Goal: Task Accomplishment & Management: Manage account settings

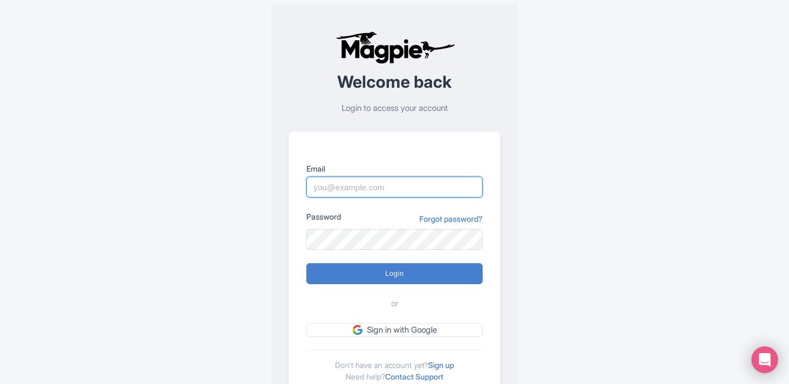
type input "[PERSON_NAME][EMAIL_ADDRESS][DOMAIN_NAME]"
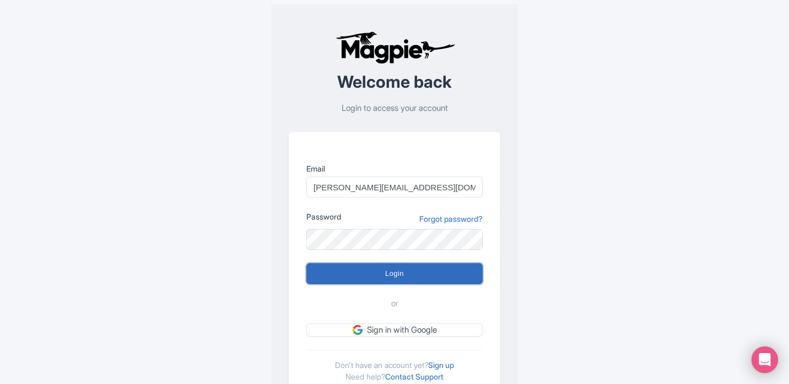
click at [401, 278] on input "Login" at bounding box center [394, 273] width 176 height 21
type input "Logging in..."
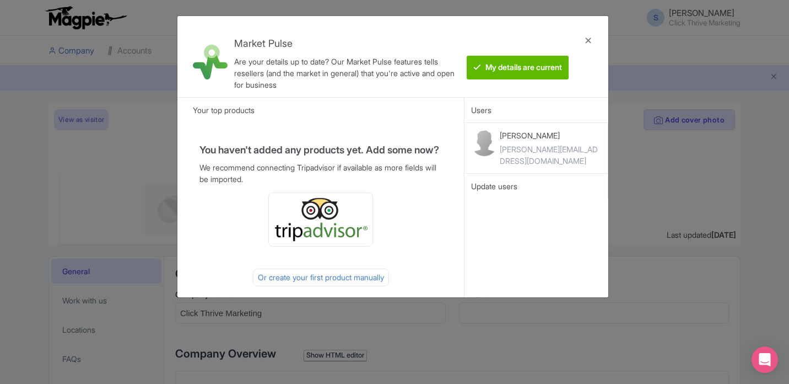
click at [431, 45] on h4 "Market Pulse" at bounding box center [347, 43] width 226 height 11
click at [529, 70] on btn "My details are current" at bounding box center [518, 68] width 102 height 24
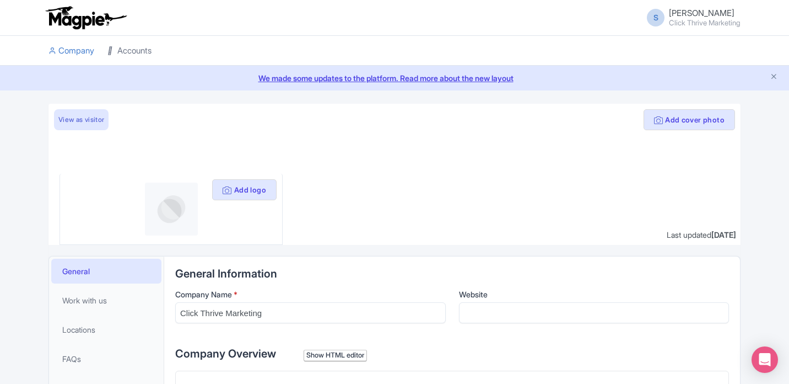
click at [117, 57] on link "Accounts" at bounding box center [129, 51] width 44 height 30
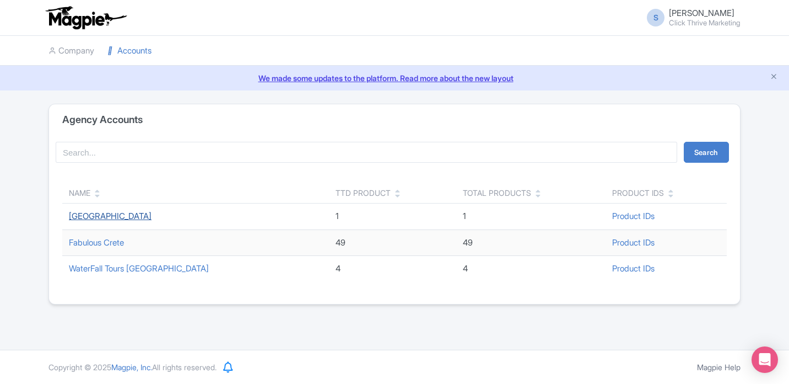
click at [147, 214] on link "[GEOGRAPHIC_DATA]" at bounding box center [110, 216] width 83 height 10
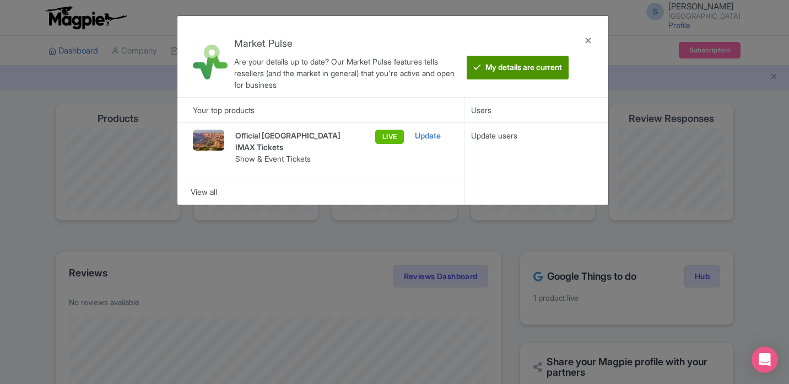
click at [511, 74] on btn "My details are current" at bounding box center [518, 68] width 102 height 24
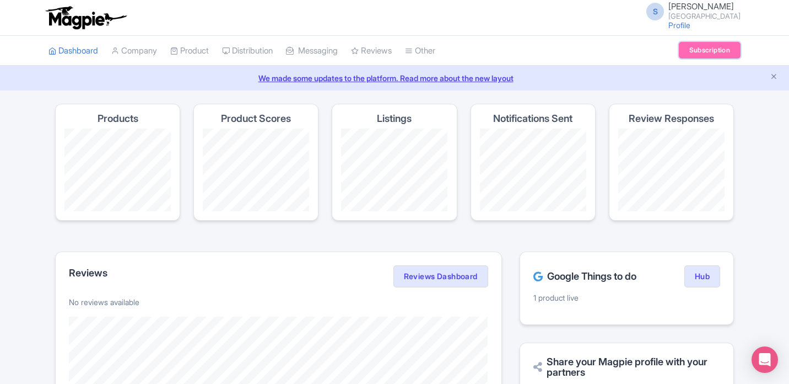
click at [703, 55] on link "Subscription" at bounding box center [710, 50] width 62 height 17
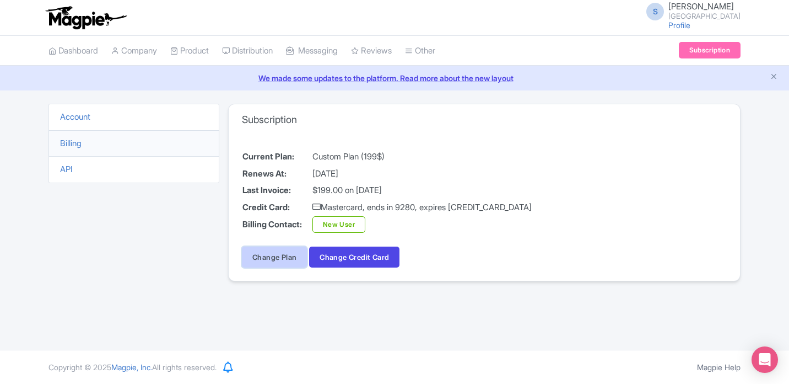
click at [288, 261] on link "Change Plan" at bounding box center [274, 256] width 65 height 21
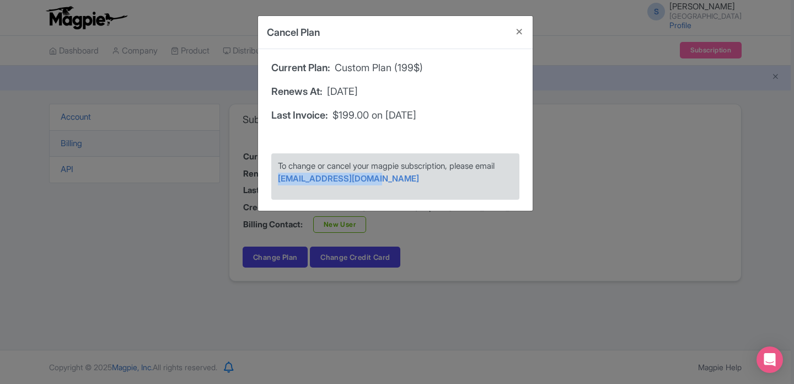
drag, startPoint x: 381, startPoint y: 177, endPoint x: 277, endPoint y: 176, distance: 104.7
click at [277, 176] on div "To change or cancel your magpie subscription, please email [EMAIL_ADDRESS][DOMA…" at bounding box center [395, 176] width 248 height 46
copy link "[EMAIL_ADDRESS][DOMAIN_NAME]"
click at [522, 33] on button "Close" at bounding box center [519, 31] width 26 height 31
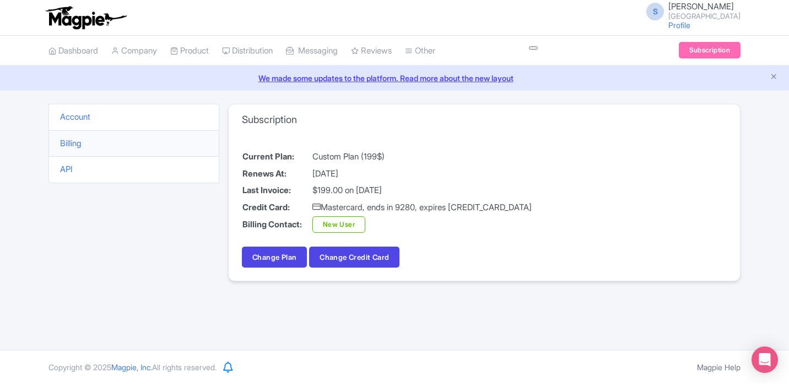
drag, startPoint x: 751, startPoint y: 17, endPoint x: 632, endPoint y: 19, distance: 119.1
click at [632, 19] on div "S [PERSON_NAME] [GEOGRAPHIC_DATA] Visitor Center Profile Users Settings Sign out" at bounding box center [394, 18] width 789 height 36
click at [285, 261] on link "Change Plan" at bounding box center [274, 256] width 65 height 21
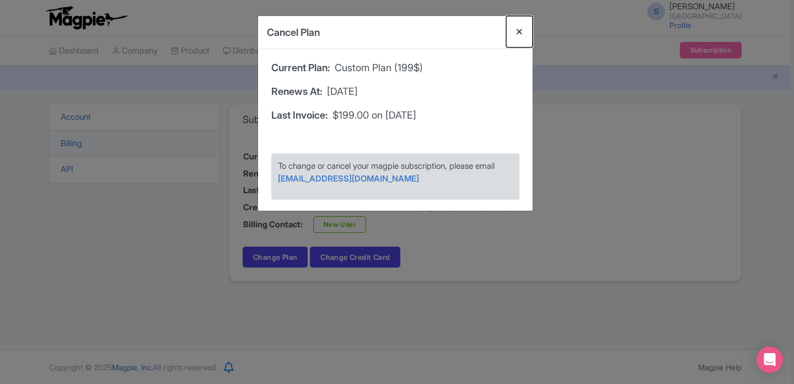
click at [518, 33] on button "Close" at bounding box center [519, 31] width 26 height 31
